Goal: Transaction & Acquisition: Obtain resource

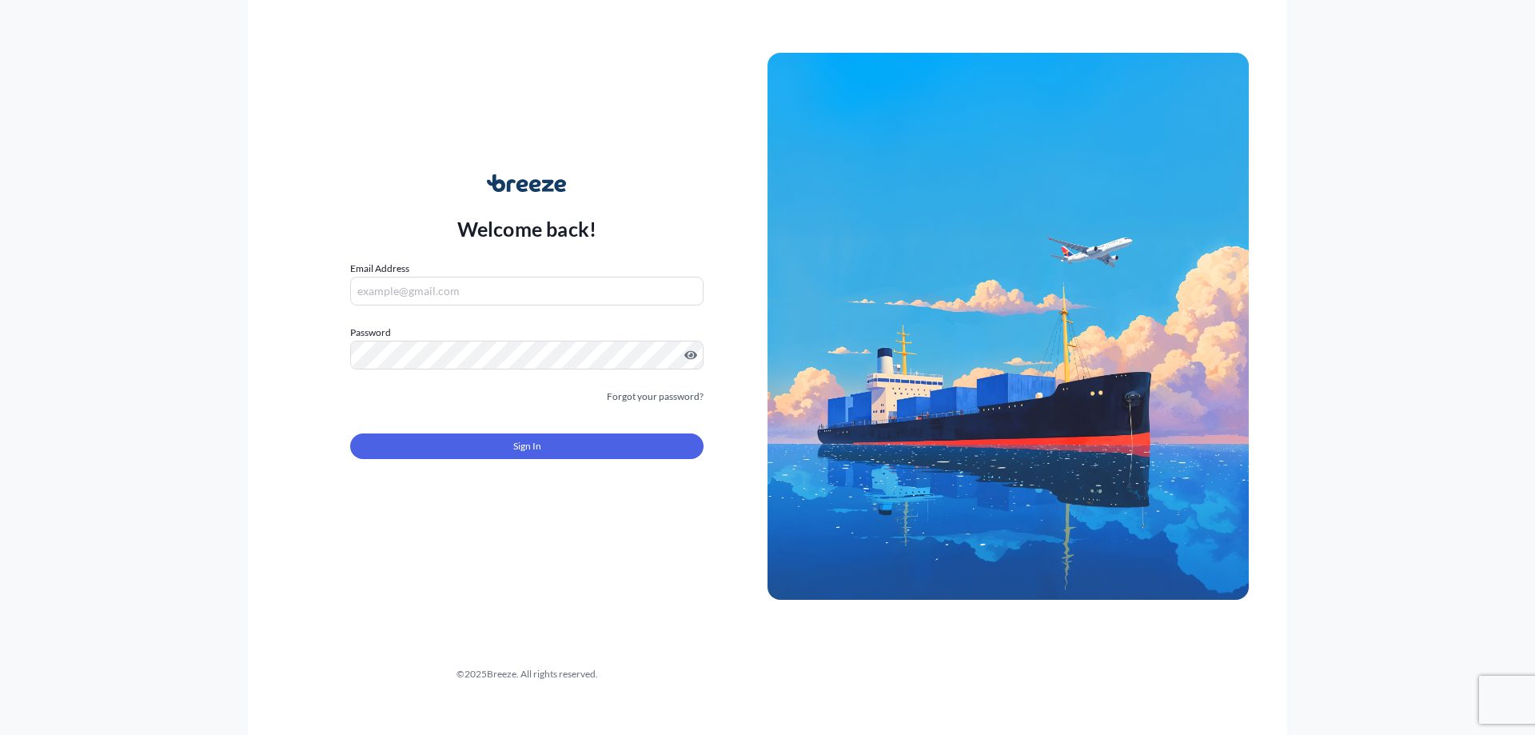
type input "[EMAIL_ADDRESS][DOMAIN_NAME]"
click at [561, 443] on button "Sign In" at bounding box center [526, 446] width 353 height 26
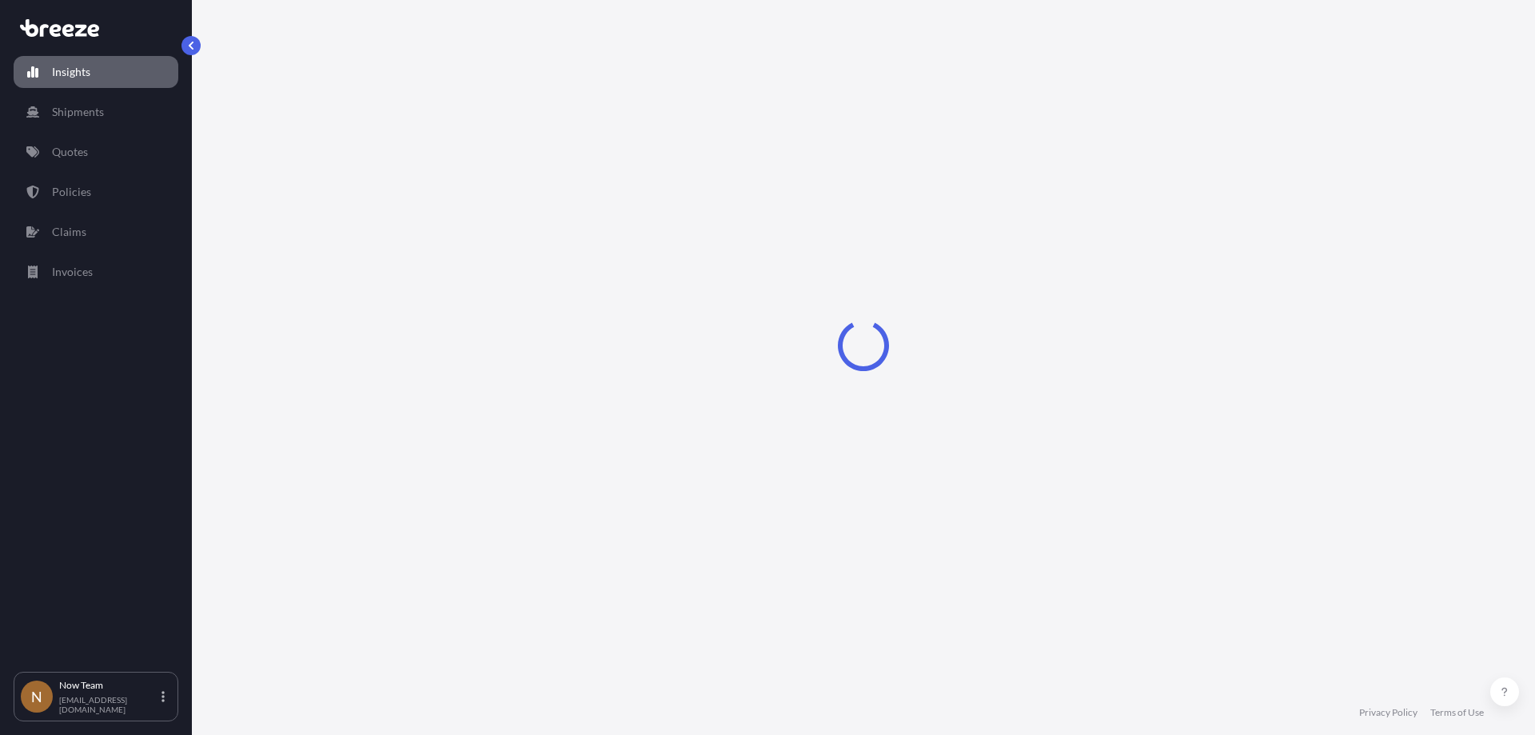
select select "2025"
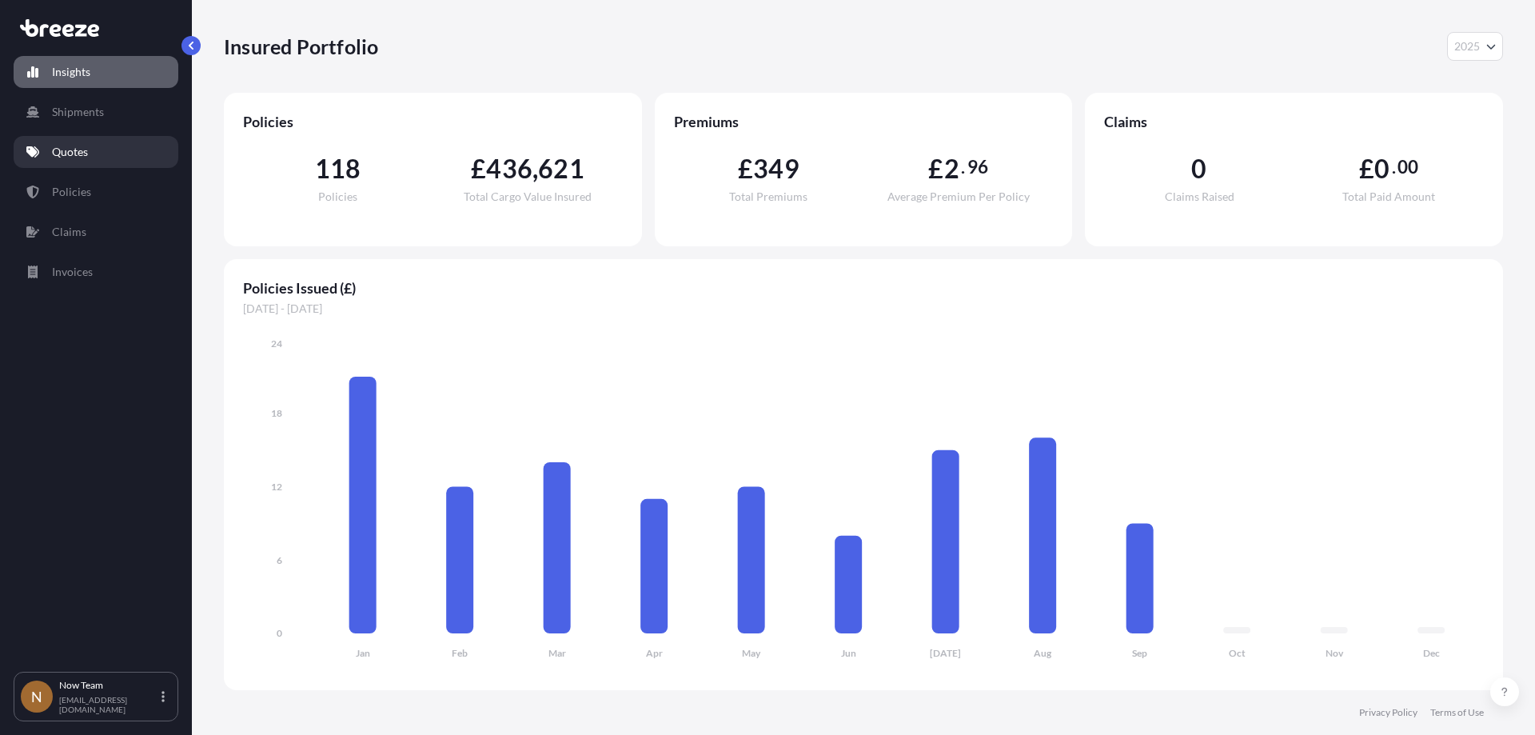
click at [74, 149] on p "Quotes" at bounding box center [70, 152] width 36 height 16
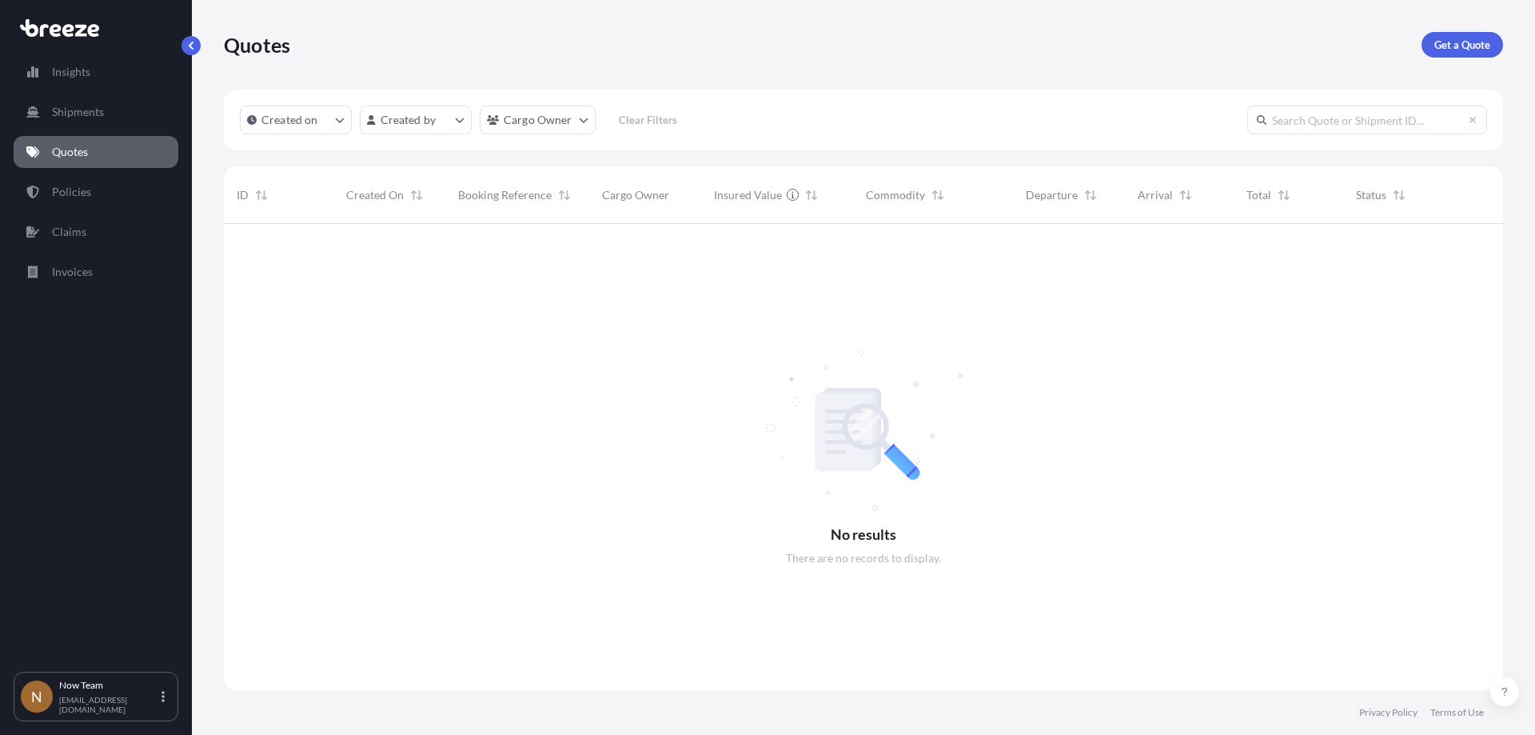
scroll to position [512, 1267]
click at [1444, 58] on div "Quotes Get a Quote" at bounding box center [863, 45] width 1279 height 90
click at [1451, 53] on link "Get a Quote" at bounding box center [1462, 45] width 82 height 26
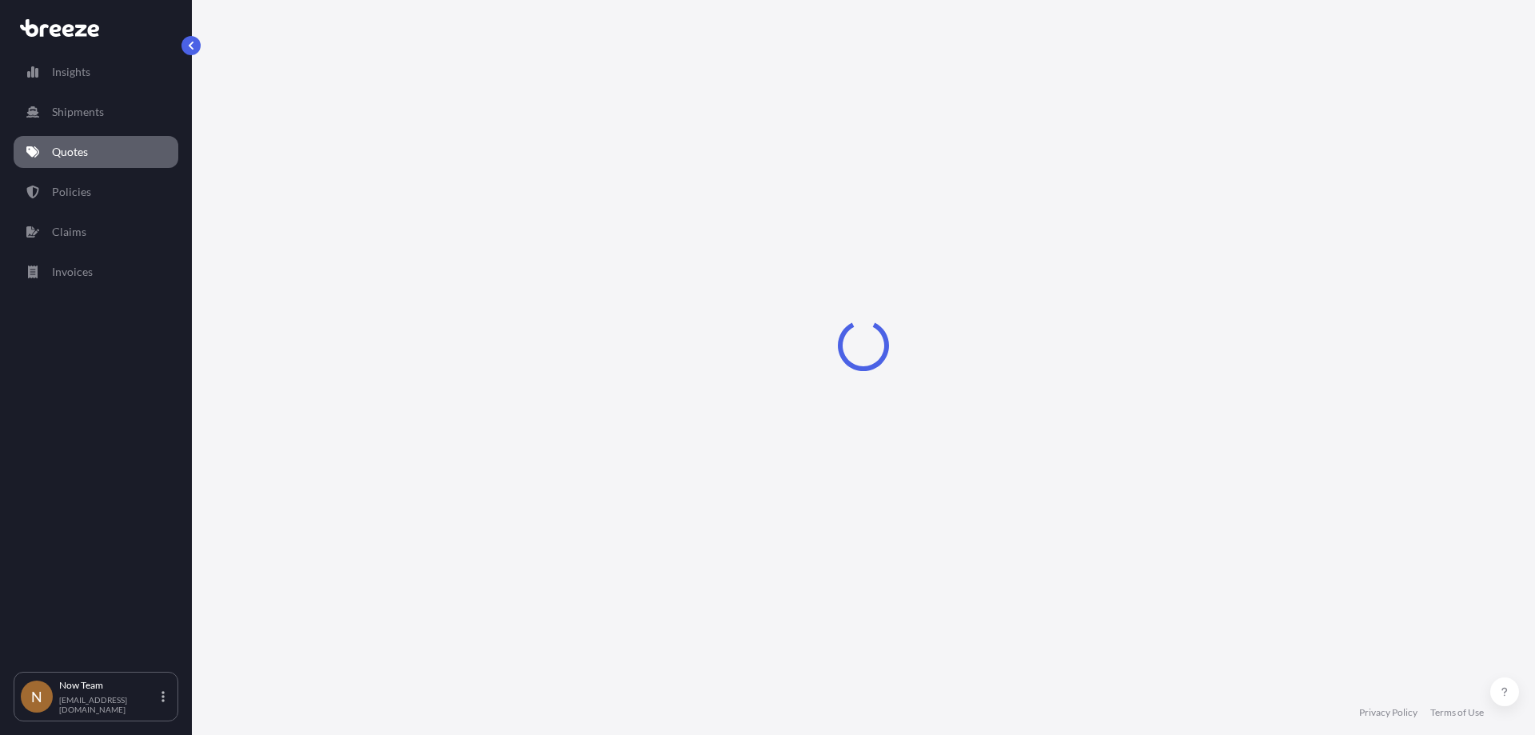
select select "Sea"
select select "1"
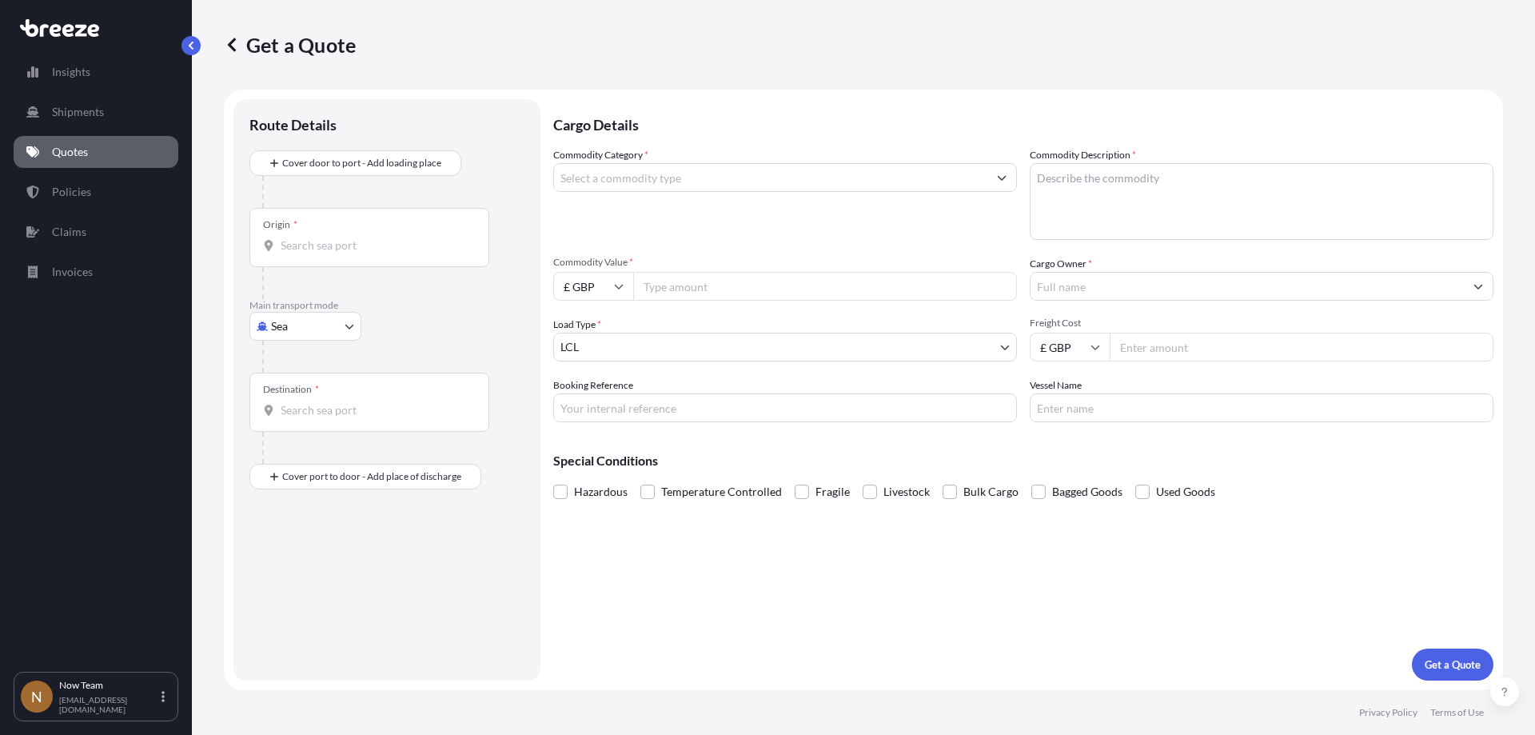
click at [289, 330] on body "Insights Shipments Quotes Policies Claims Invoices N Now Team [EMAIL_ADDRESS][D…" at bounding box center [767, 367] width 1535 height 735
click at [286, 420] on span "Road" at bounding box center [293, 425] width 26 height 16
select select "Road"
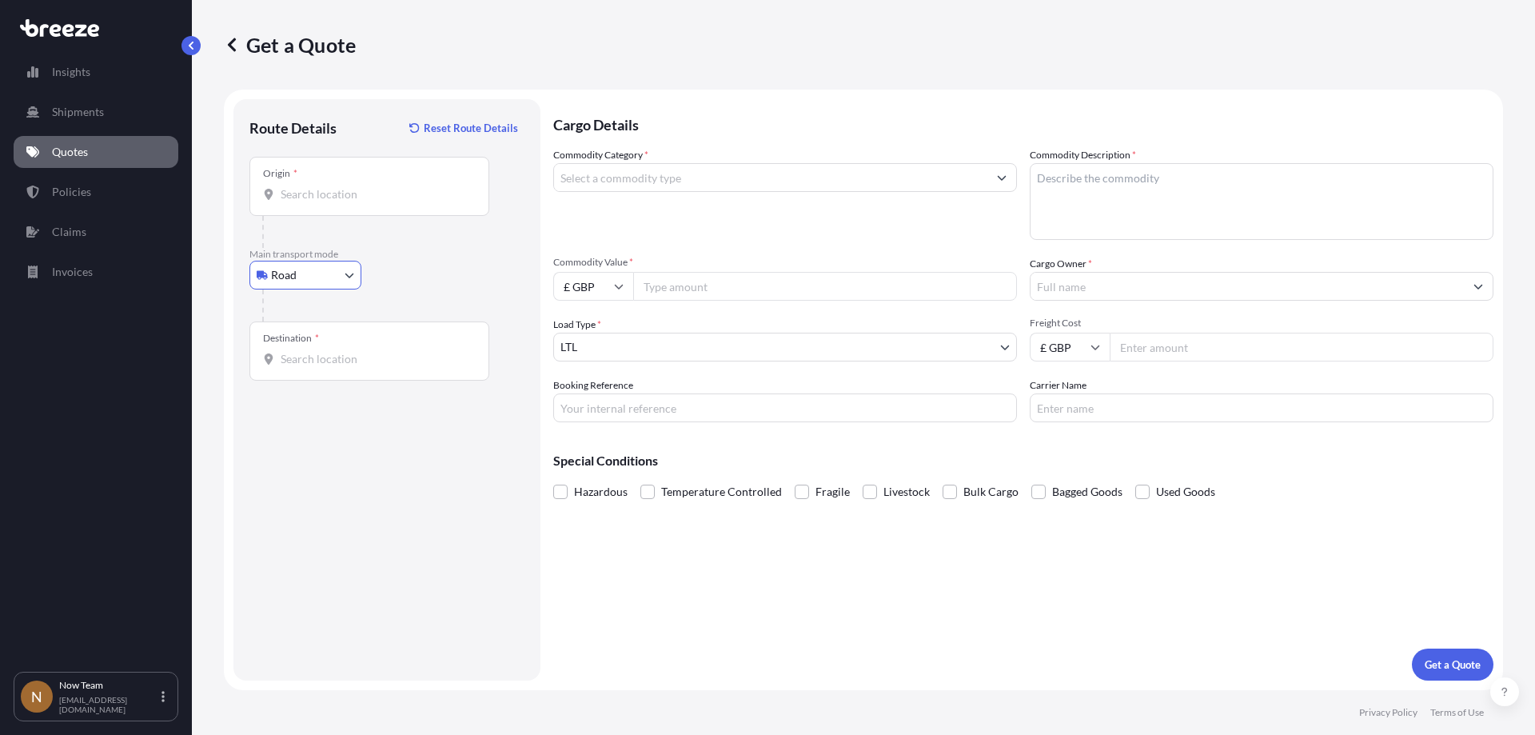
click at [329, 195] on input "Origin *" at bounding box center [375, 194] width 189 height 16
click at [355, 234] on div "Harrow HA1 4TR , [GEOGRAPHIC_DATA]" at bounding box center [408, 248] width 304 height 38
type input "Harrow HA1 4TR, [GEOGRAPHIC_DATA]"
click at [321, 364] on input "Destination *" at bounding box center [375, 359] width 189 height 16
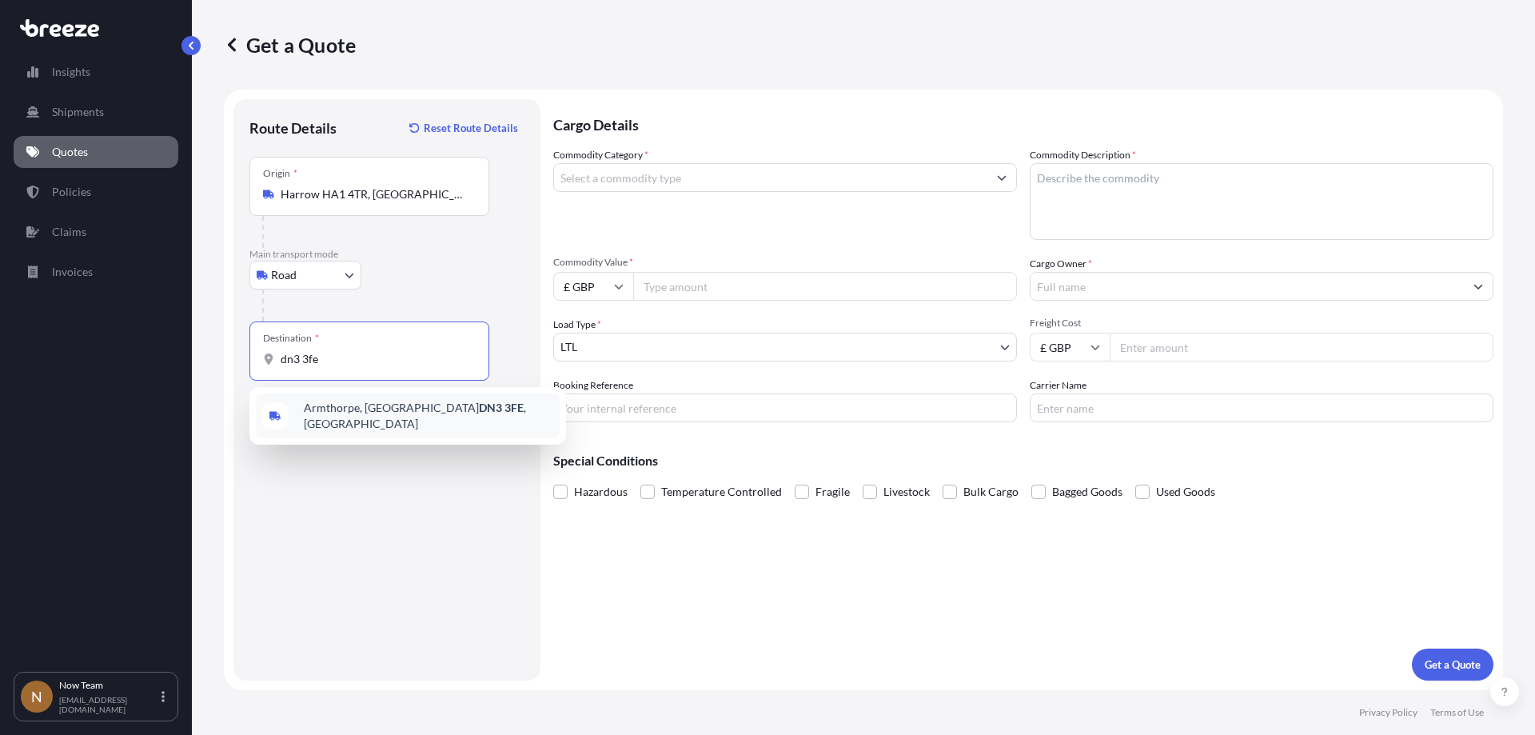
click at [356, 405] on span "Armthorpe, Doncaster DN3 3FE , [GEOGRAPHIC_DATA]" at bounding box center [428, 416] width 249 height 32
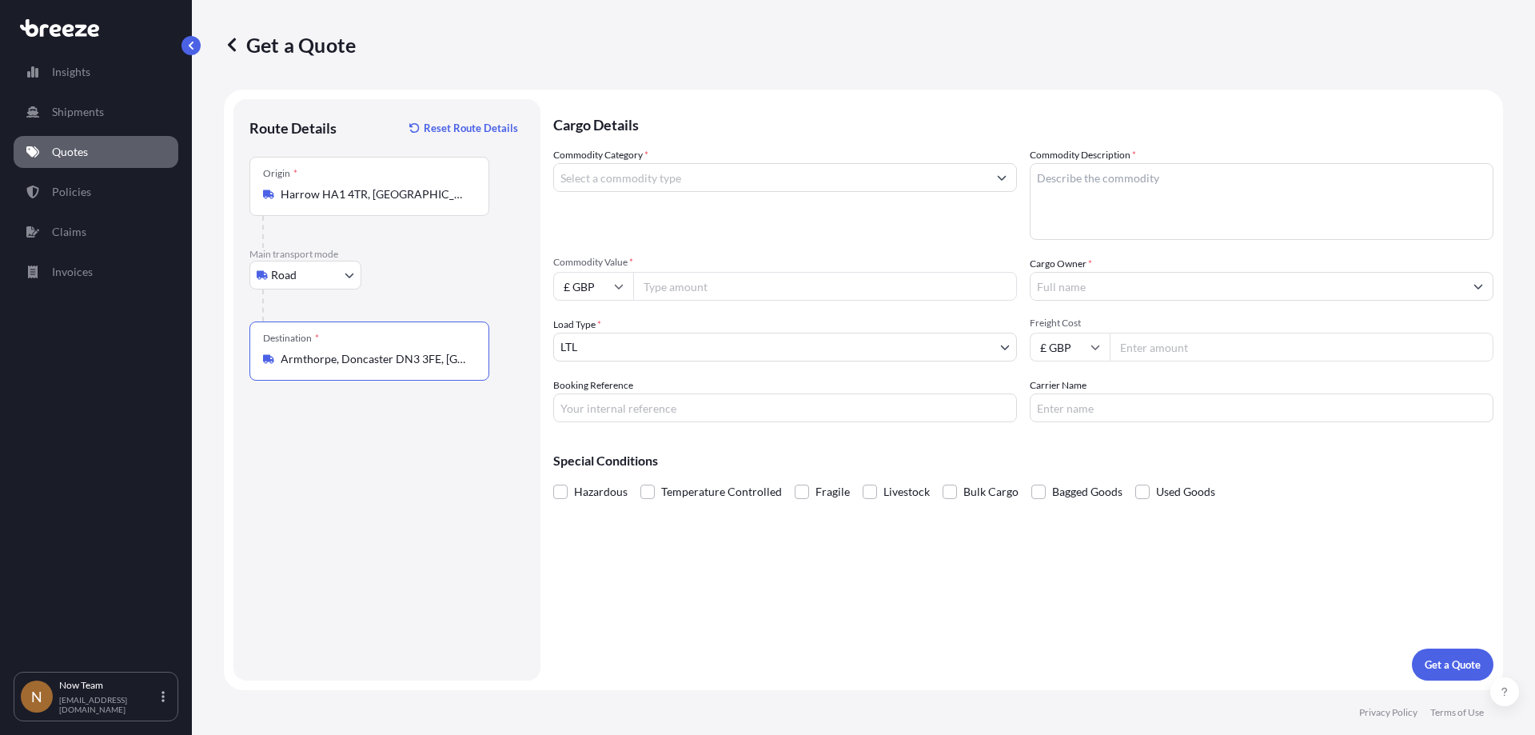
type input "Armthorpe, Doncaster DN3 3FE, [GEOGRAPHIC_DATA]"
click at [619, 177] on input "Commodity Category *" at bounding box center [770, 177] width 433 height 29
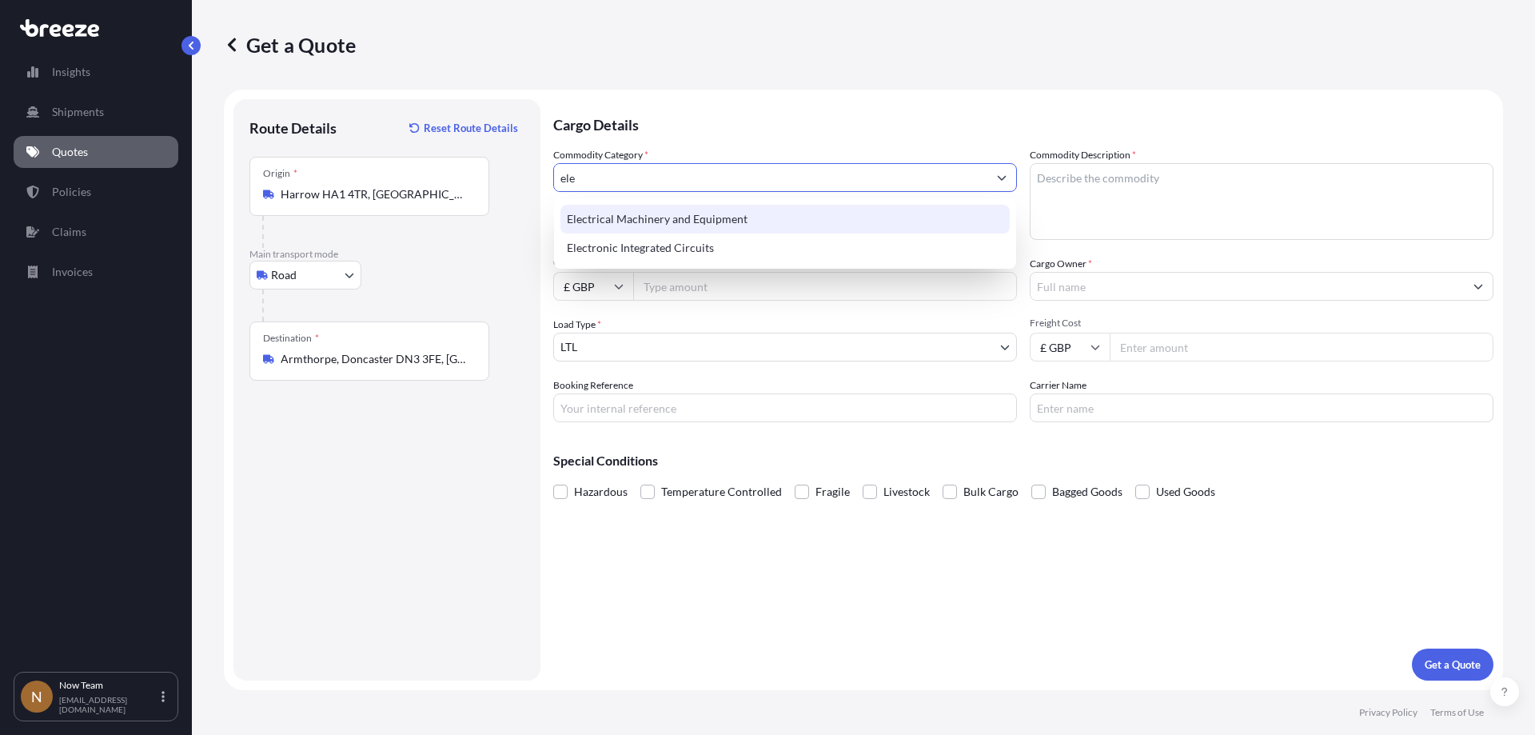
click at [635, 221] on div "Electrical Machinery and Equipment" at bounding box center [784, 219] width 449 height 29
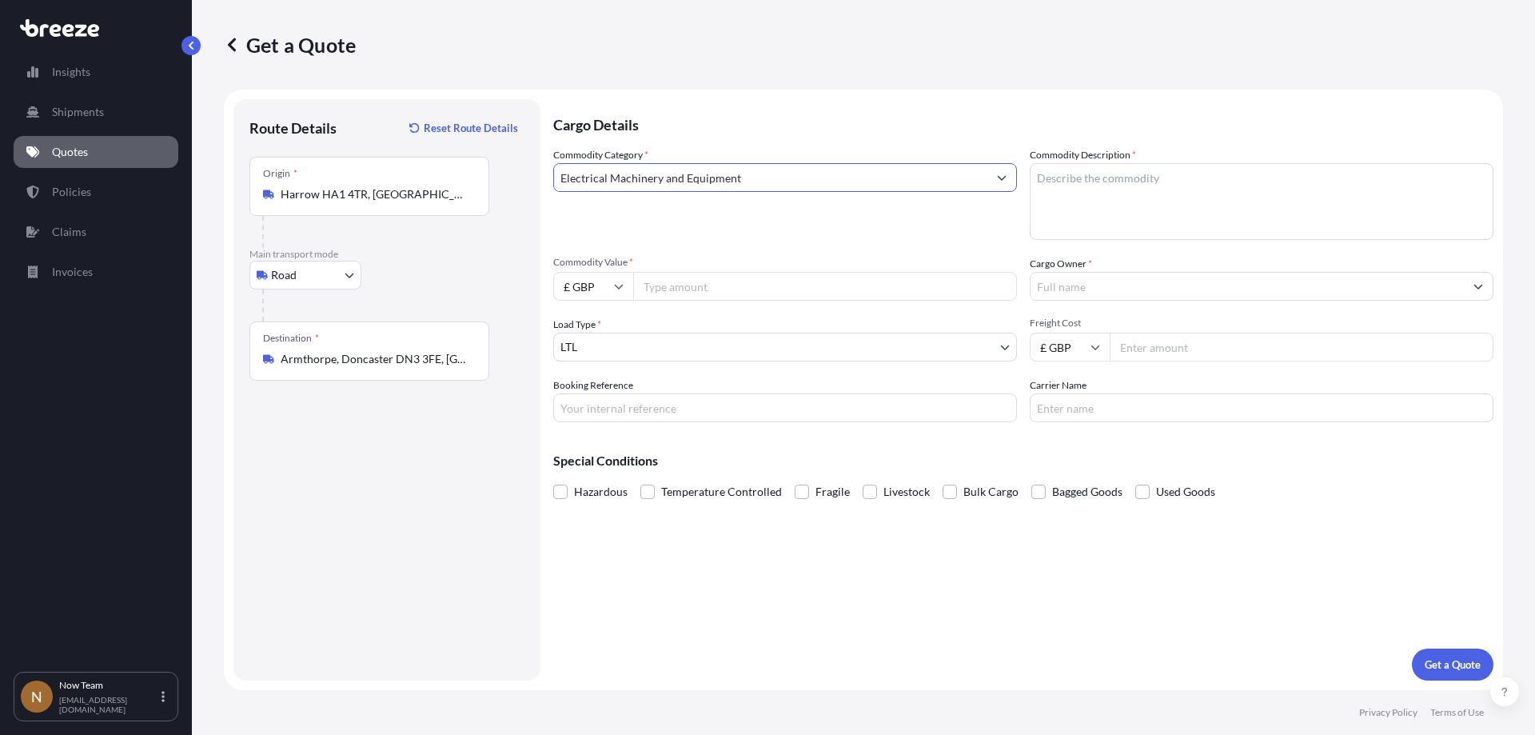
type input "Electrical Machinery and Equipment"
click at [1068, 180] on textarea "Commodity Description *" at bounding box center [1262, 201] width 464 height 77
type textarea "power connectors"
click at [755, 290] on input "Commodity Value *" at bounding box center [825, 286] width 384 height 29
type input "200.00"
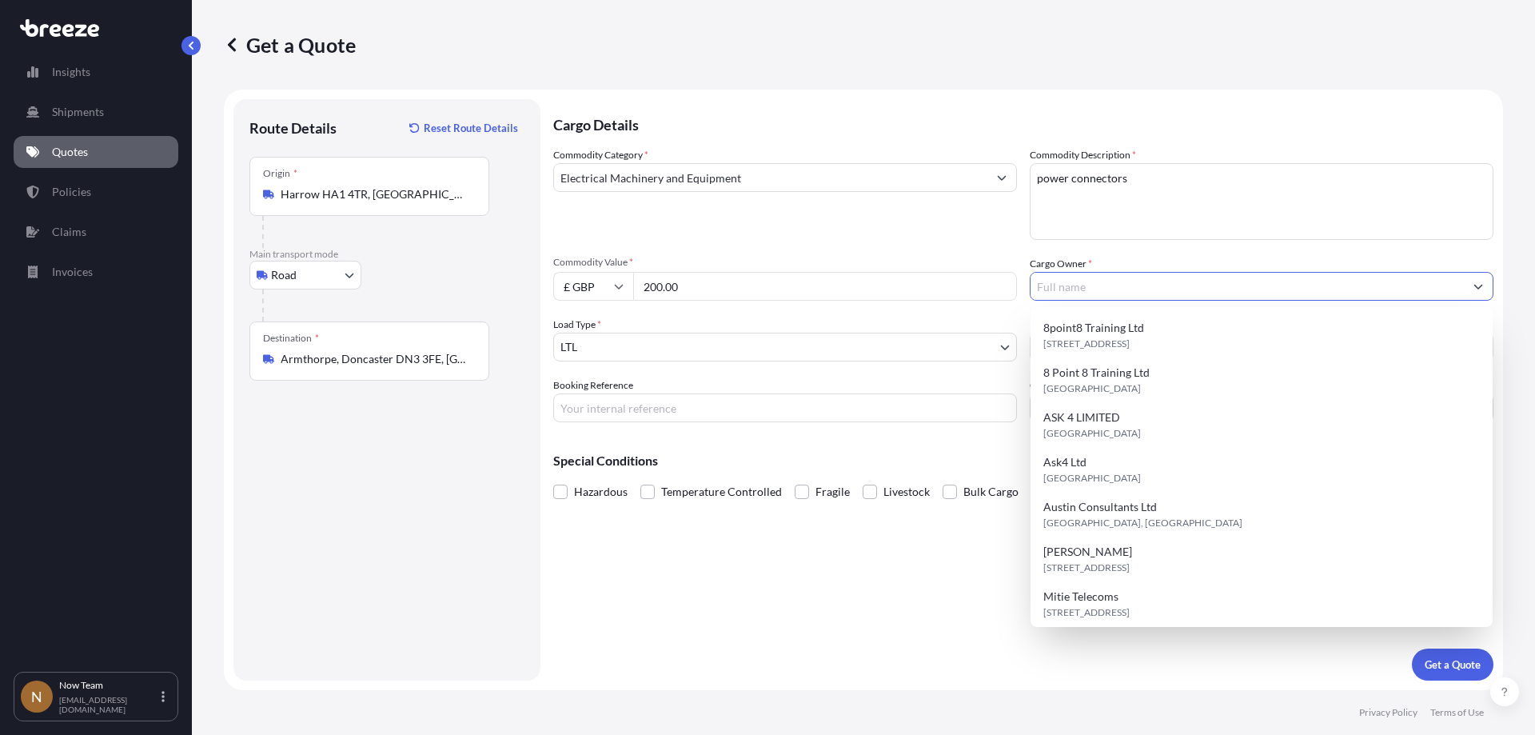
click at [1066, 291] on input "Cargo Owner *" at bounding box center [1246, 286] width 433 height 29
click at [1091, 328] on span "8point8 Training Ltd" at bounding box center [1093, 328] width 101 height 16
type input "8point8 Training Ltd"
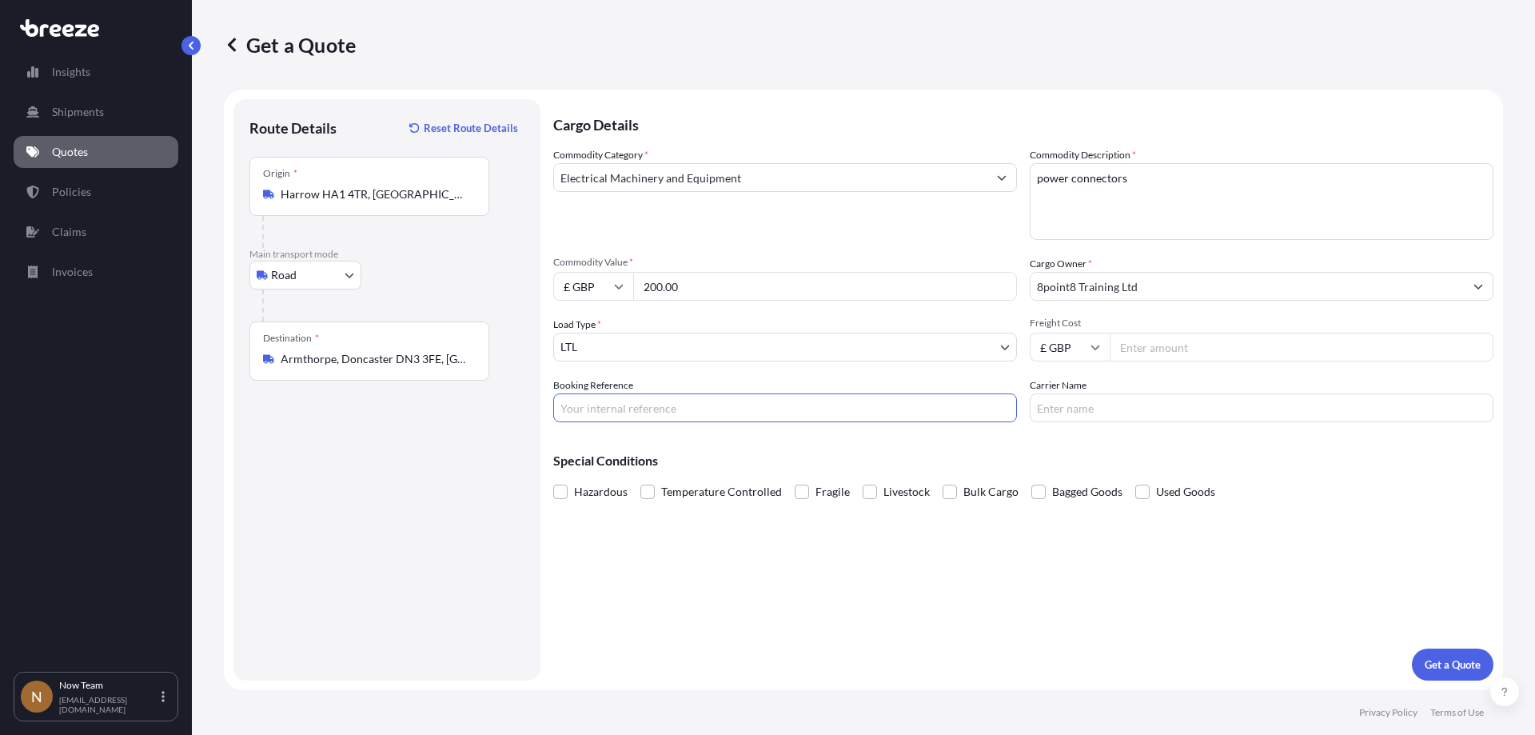
click at [725, 405] on input "Booking Reference" at bounding box center [785, 407] width 464 height 29
type input "NTG-16930"
click at [1076, 414] on input "Carrier Name" at bounding box center [1262, 407] width 464 height 29
type input "Fedex"
click at [1158, 341] on input "Freight Cost" at bounding box center [1302, 347] width 384 height 29
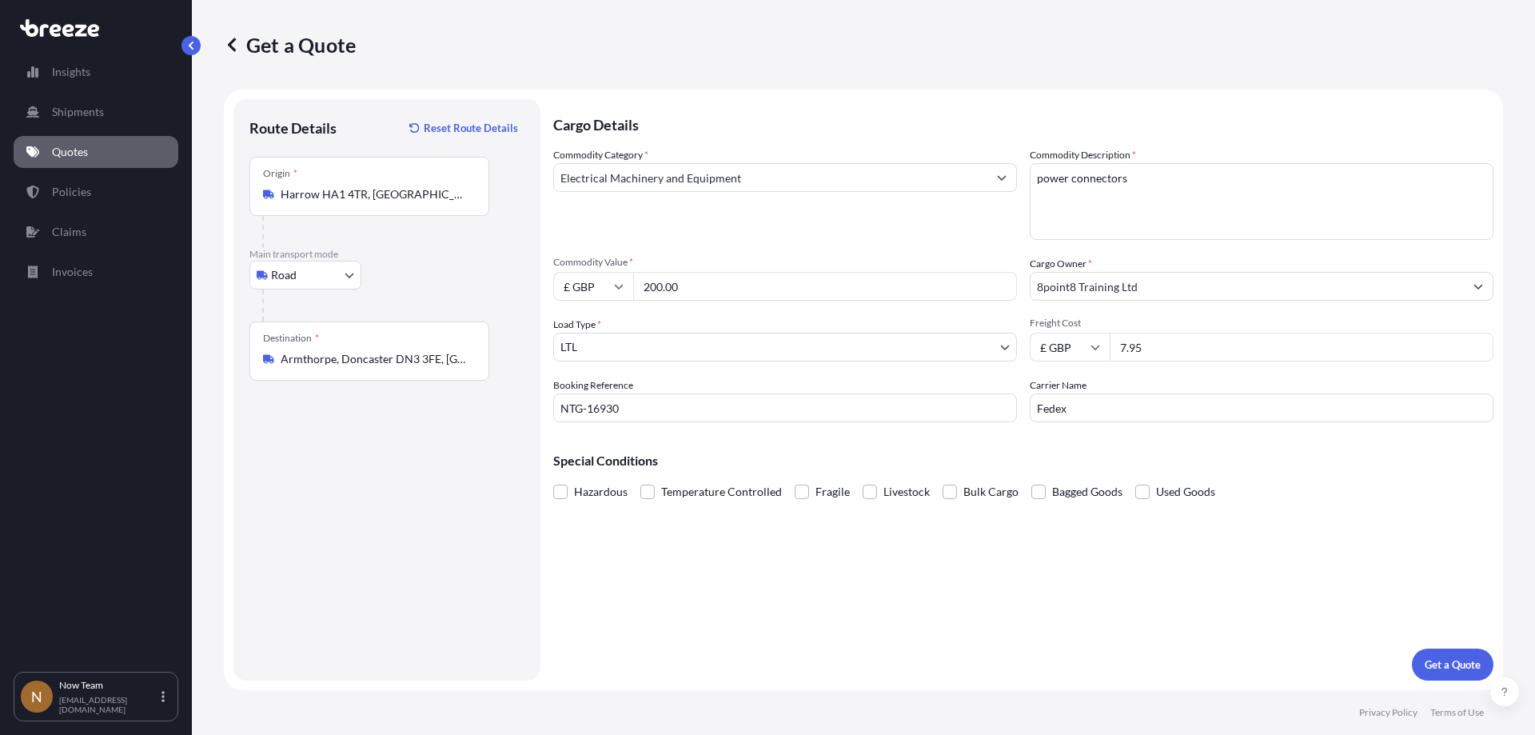
type input "7.95"
click at [1433, 676] on button "Get a Quote" at bounding box center [1453, 664] width 82 height 32
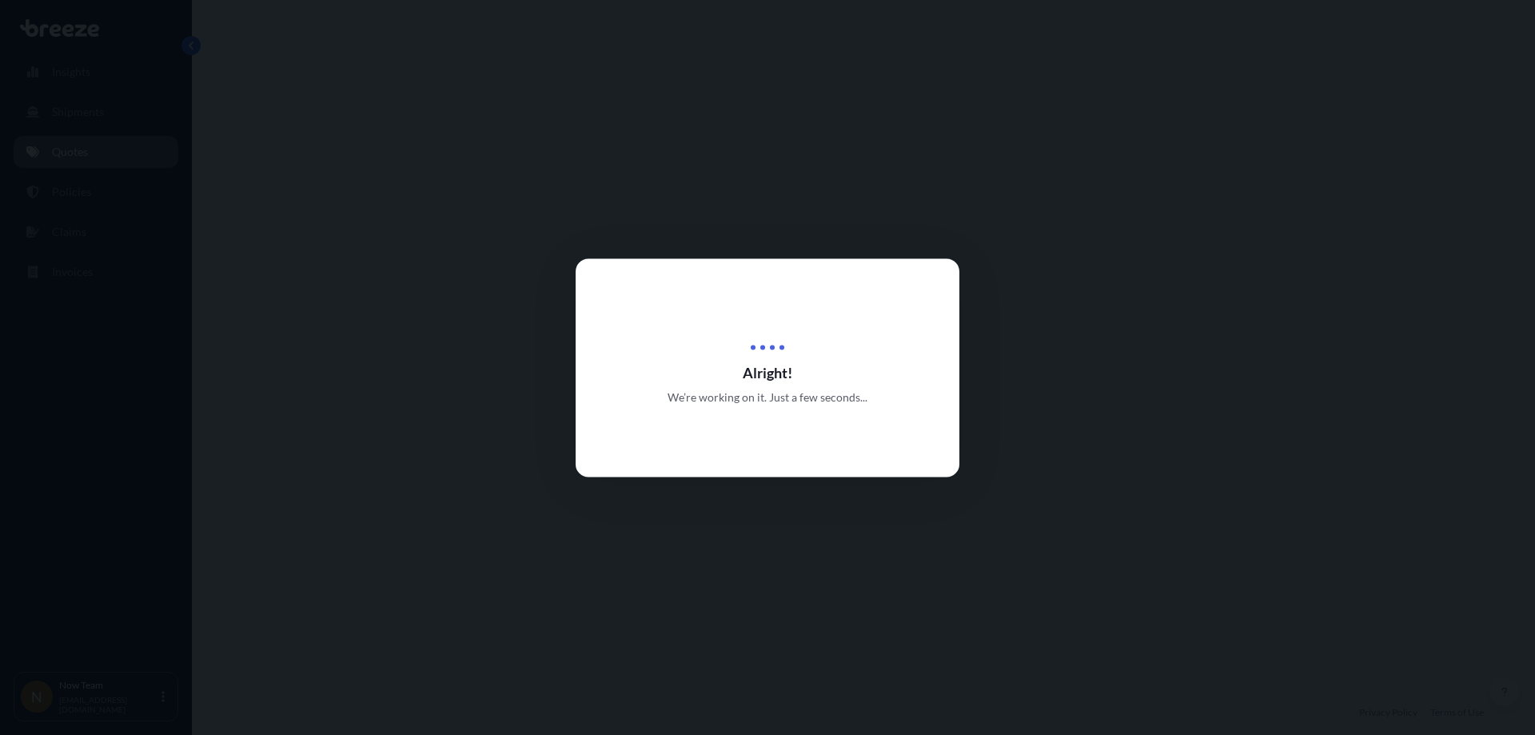
select select "Road"
select select "1"
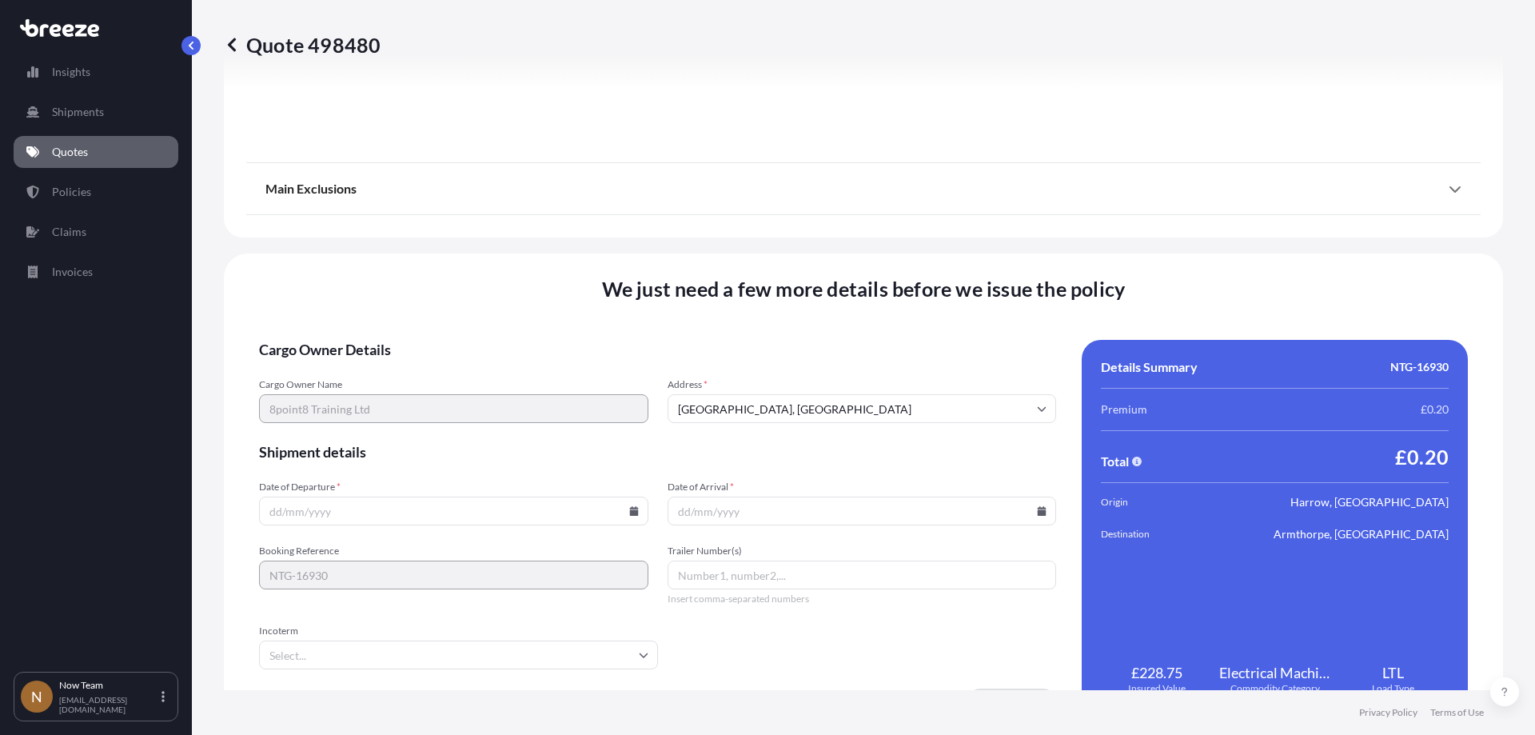
scroll to position [1803, 0]
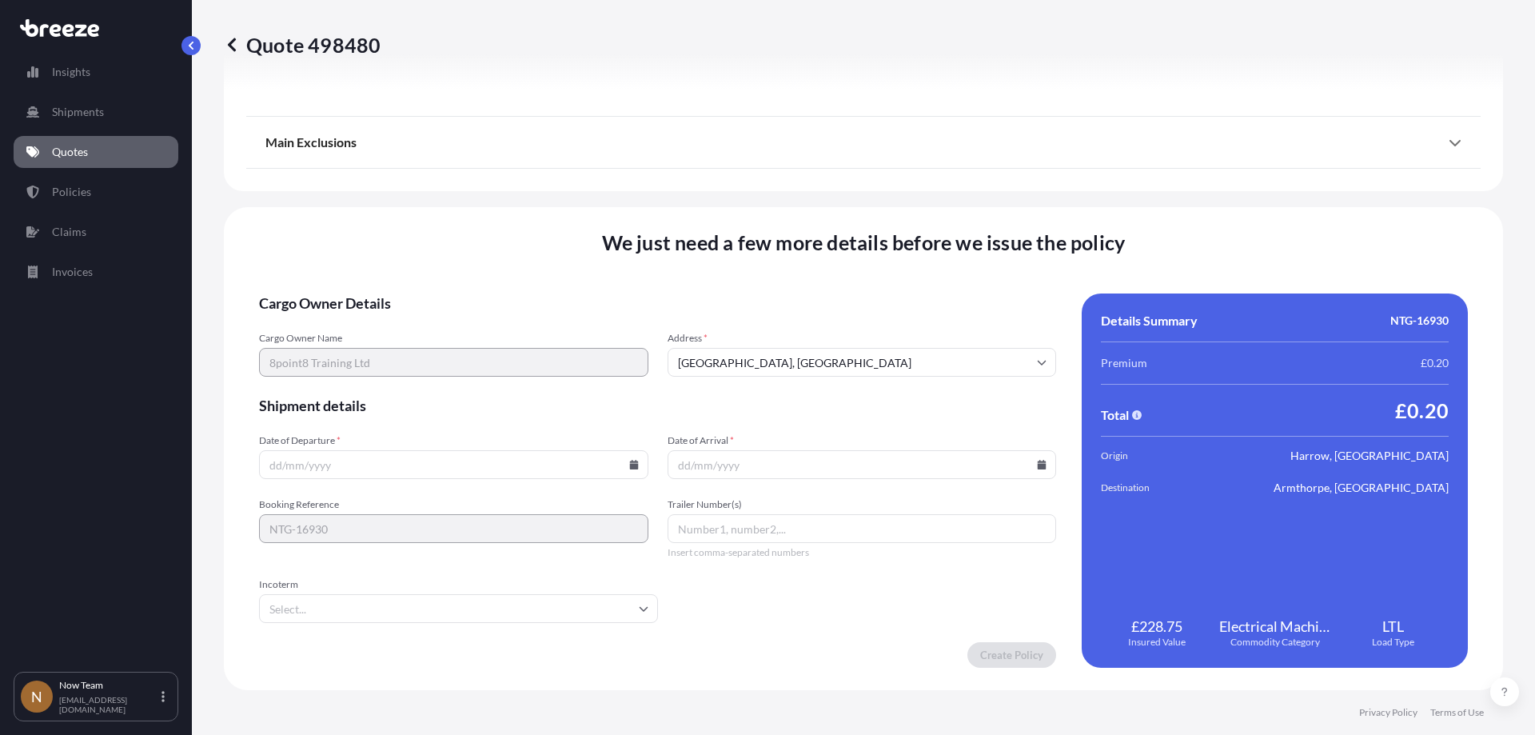
click at [637, 462] on input "Date of Departure *" at bounding box center [453, 464] width 389 height 29
click at [632, 464] on icon at bounding box center [633, 465] width 9 height 10
click at [380, 296] on button "9" at bounding box center [378, 292] width 26 height 26
type input "[DATE]"
click at [1038, 464] on icon at bounding box center [1042, 465] width 9 height 10
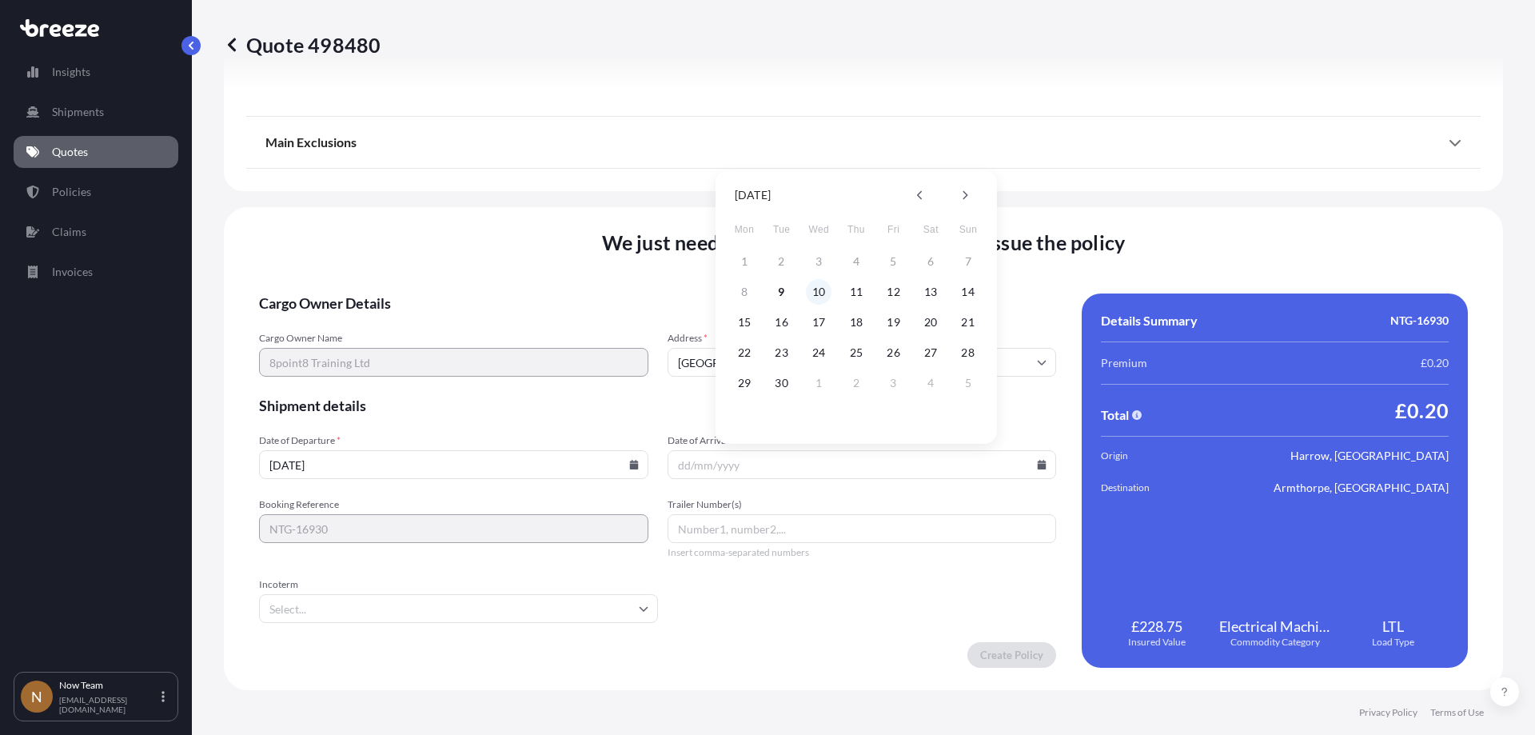
click at [822, 297] on button "10" at bounding box center [819, 292] width 26 height 26
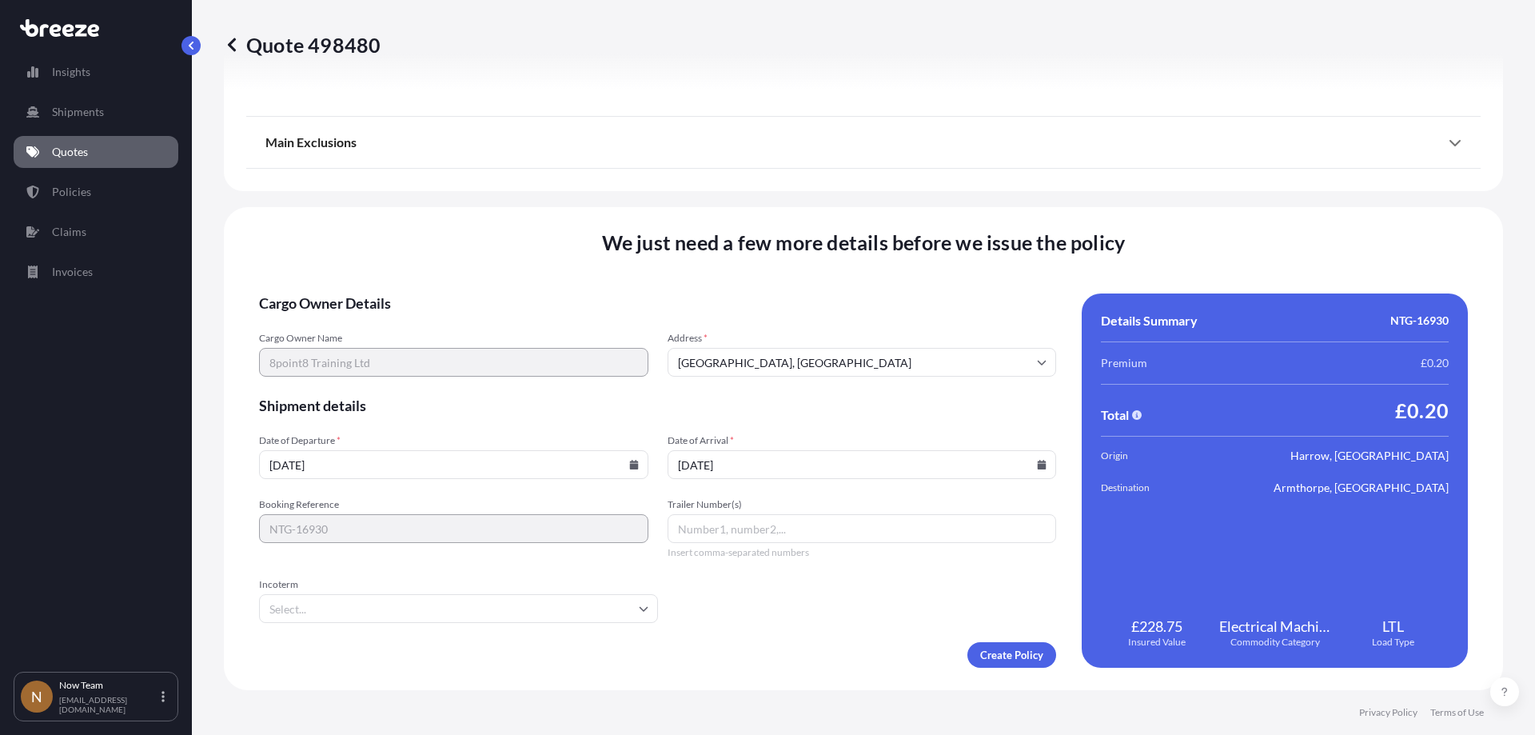
type input "[DATE]"
click at [548, 602] on input "Incoterm" at bounding box center [458, 608] width 399 height 29
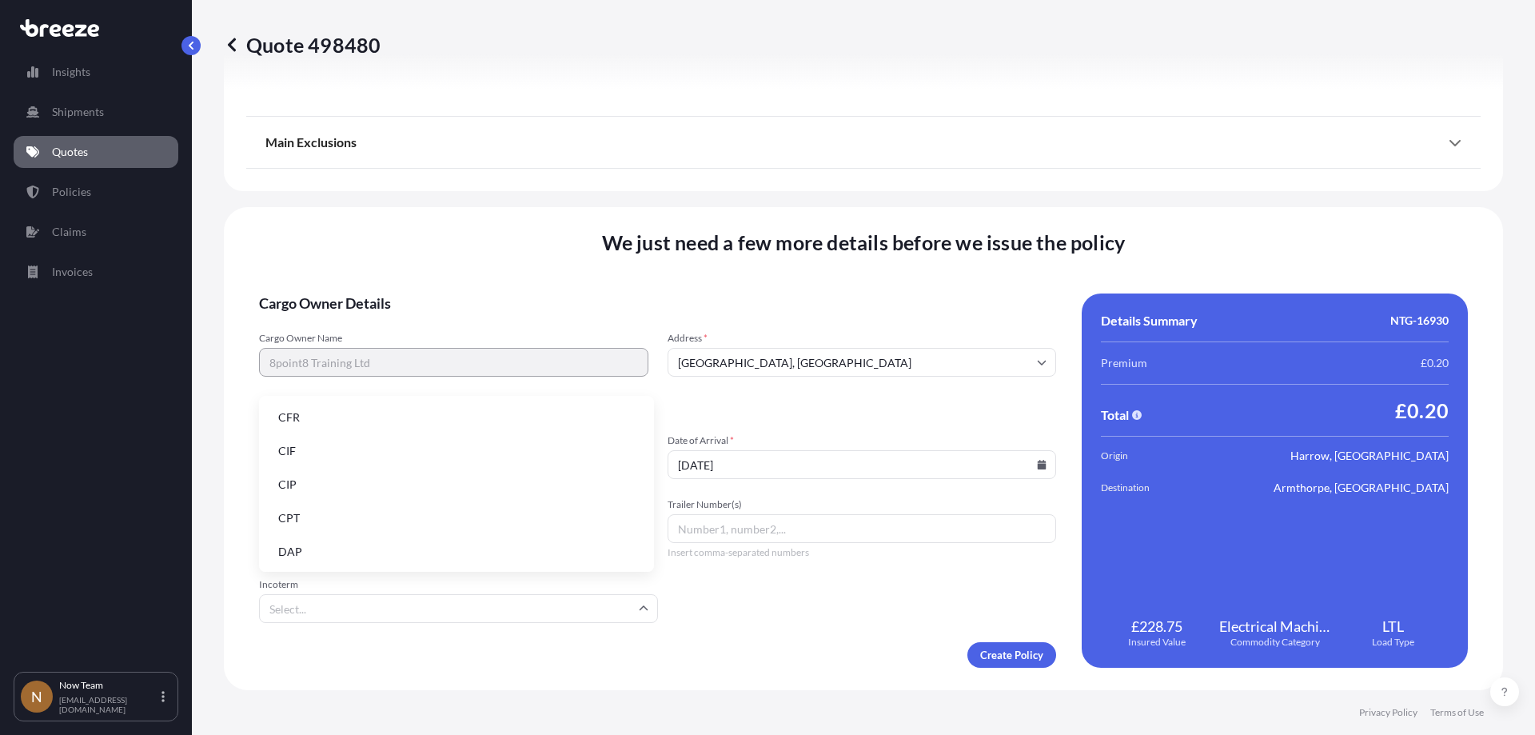
click at [380, 548] on li "DAP" at bounding box center [456, 551] width 382 height 30
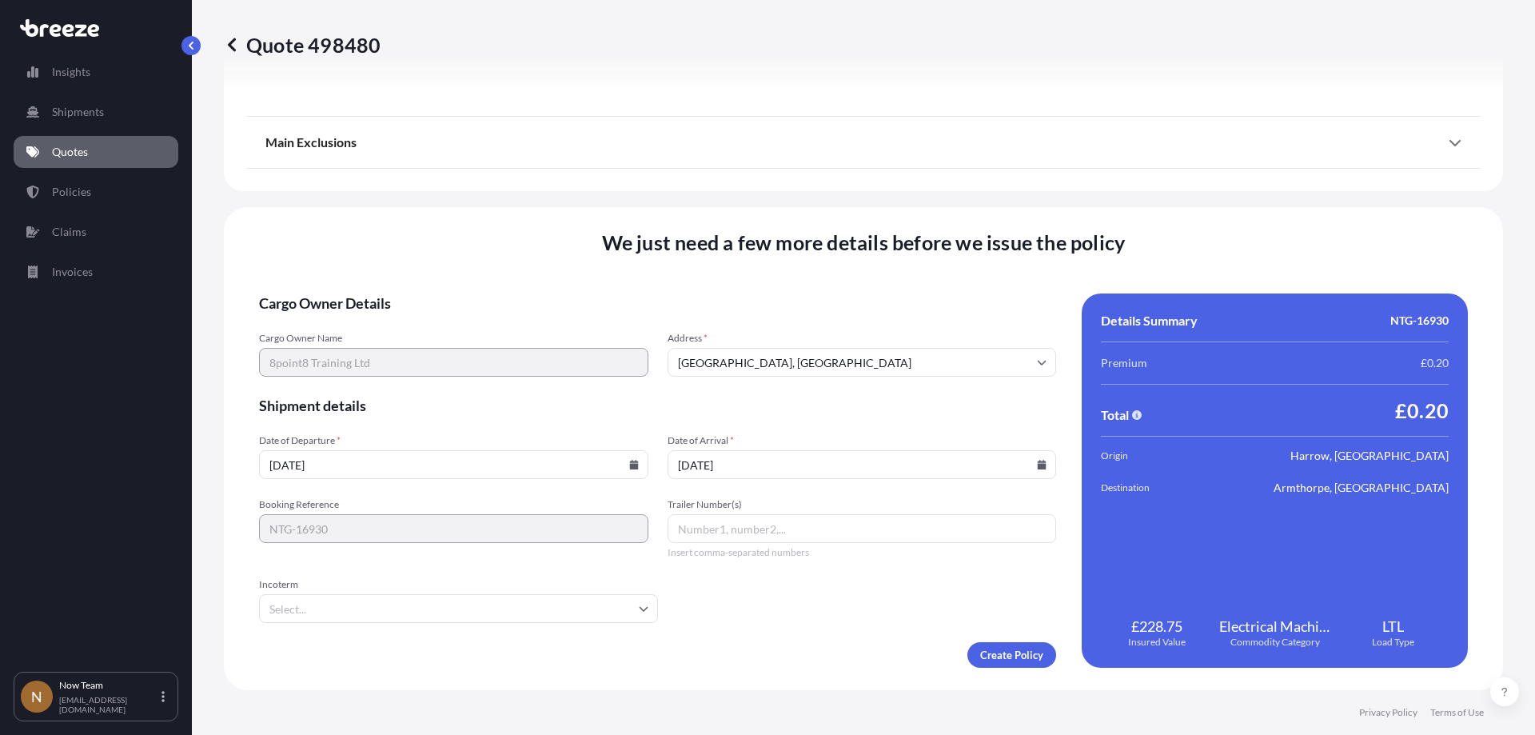
type input "DAP"
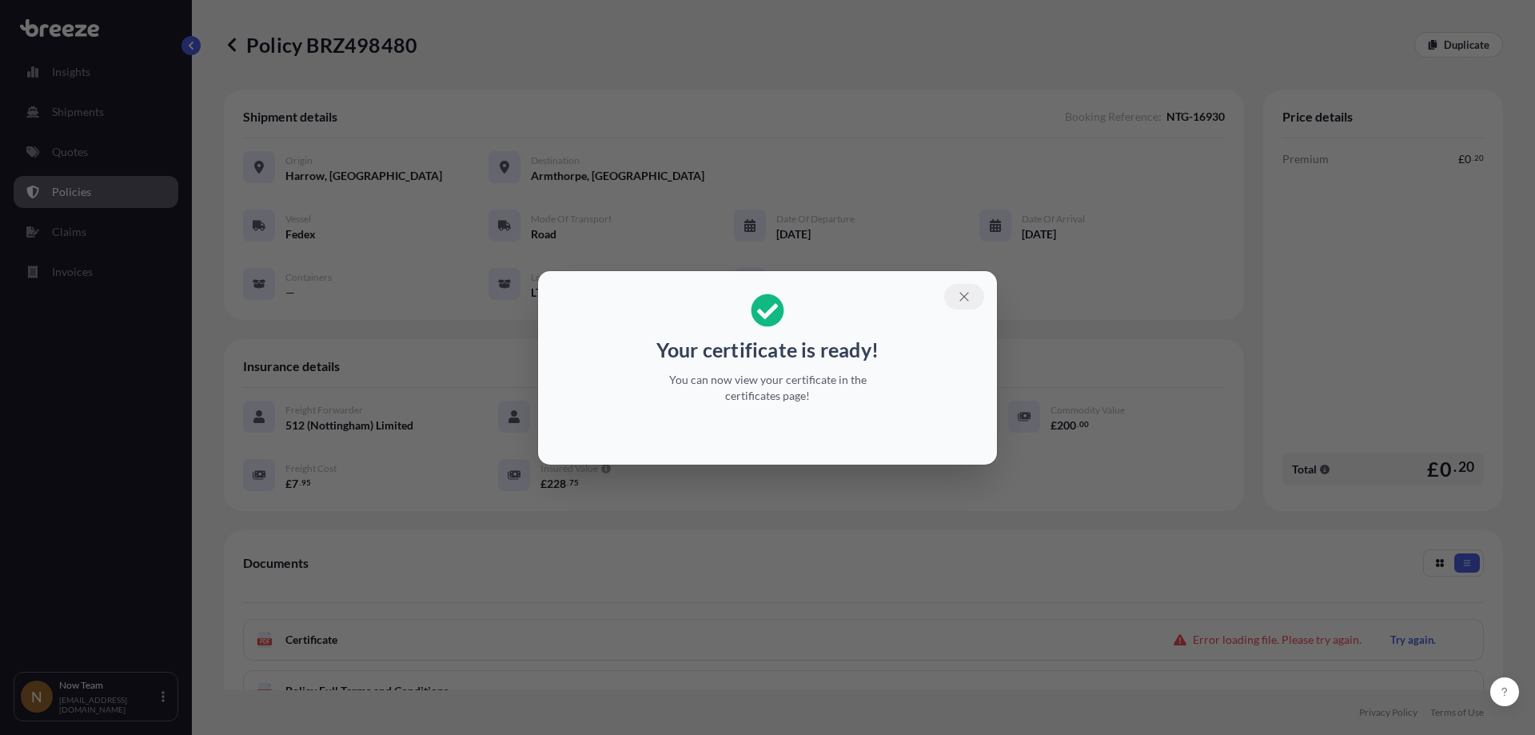
click at [952, 296] on button "button" at bounding box center [964, 297] width 40 height 26
